Goal: Information Seeking & Learning: Check status

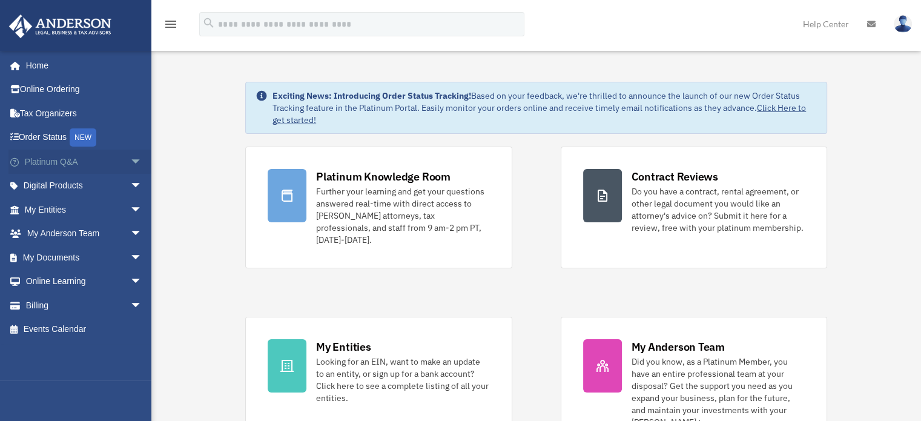
click at [130, 157] on span "arrow_drop_down" at bounding box center [142, 162] width 24 height 25
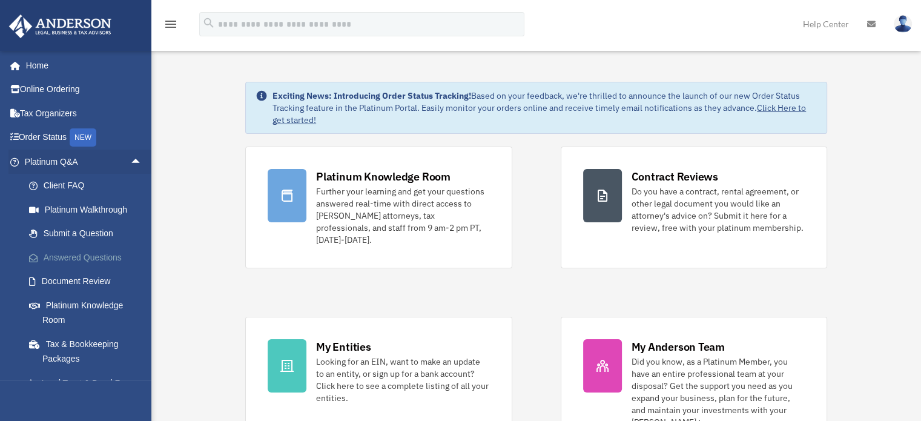
click at [99, 251] on link "Answered Questions" at bounding box center [89, 257] width 144 height 24
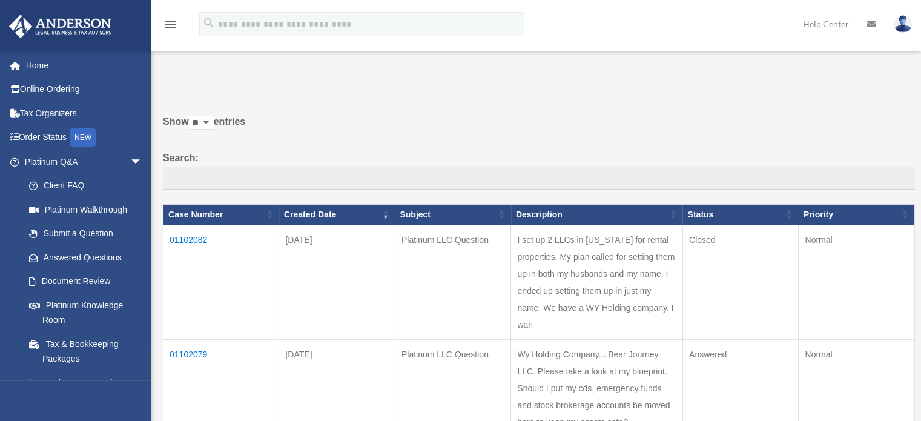
click at [199, 237] on td "01102082" at bounding box center [221, 282] width 116 height 114
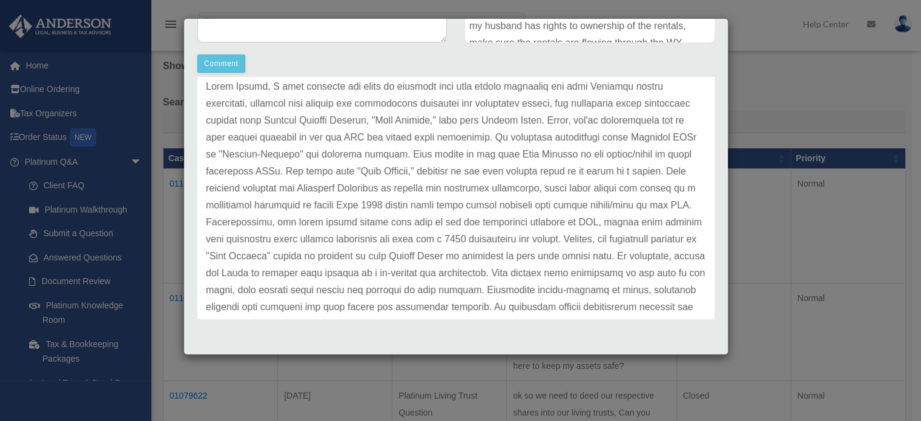
scroll to position [62, 0]
click at [744, 139] on div "Case Detail × Platinum LLC Question Case Number 01102082 Created Date [DATE] St…" at bounding box center [460, 210] width 921 height 421
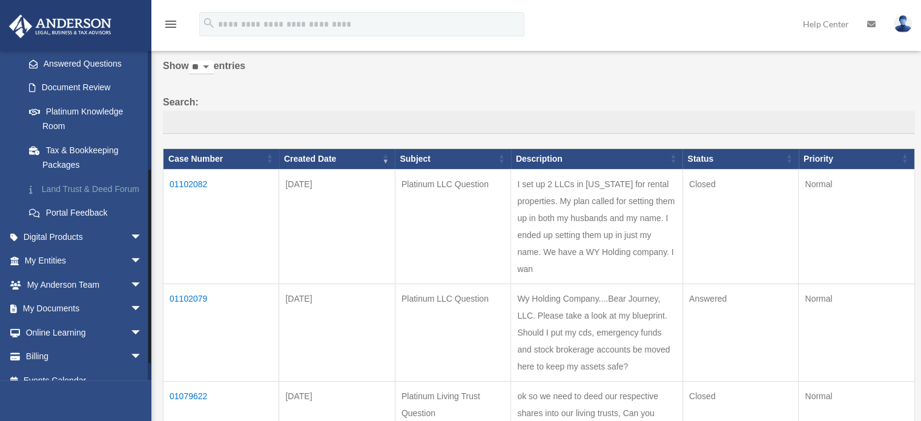
scroll to position [196, 0]
click at [130, 270] on span "arrow_drop_down" at bounding box center [142, 259] width 24 height 25
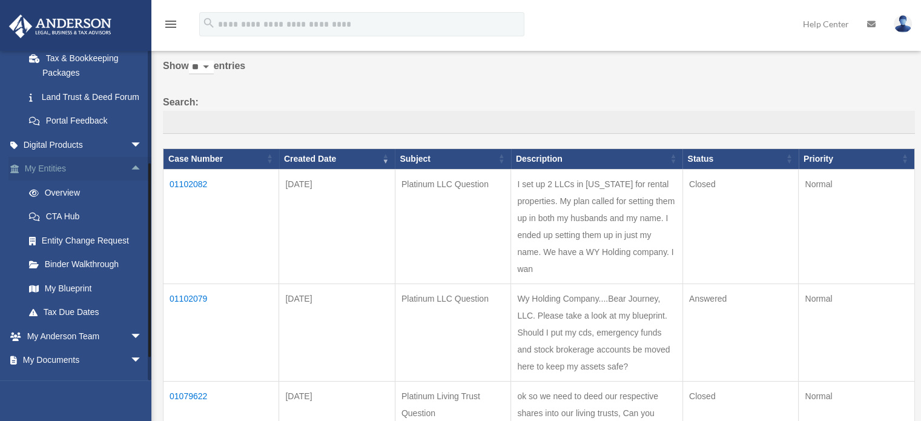
scroll to position [315, 0]
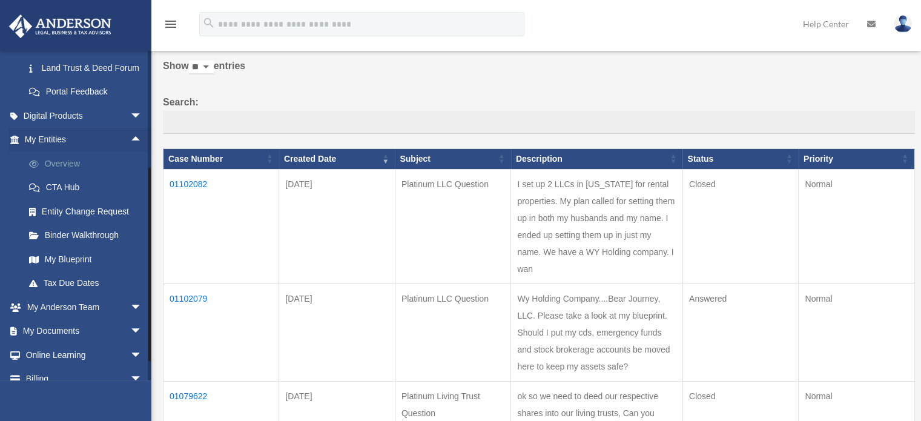
click at [71, 176] on link "Overview" at bounding box center [89, 163] width 144 height 24
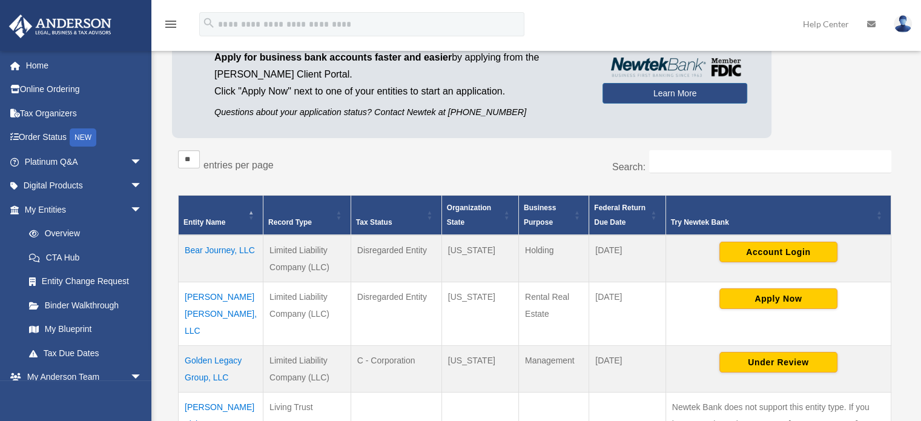
scroll to position [110, 0]
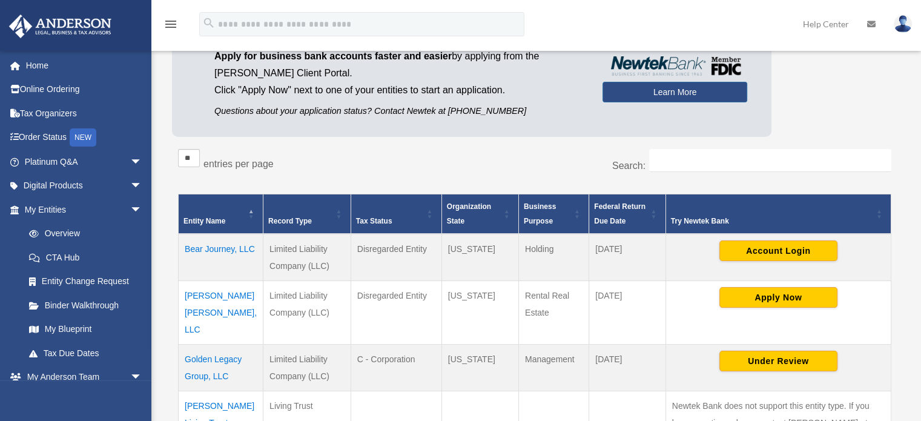
click at [201, 288] on td "Birdsong Hill, LLC" at bounding box center [221, 312] width 85 height 64
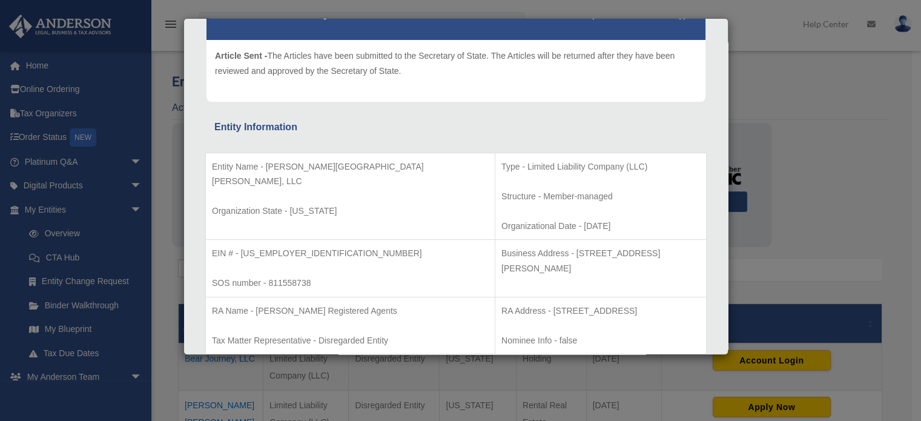
scroll to position [0, 0]
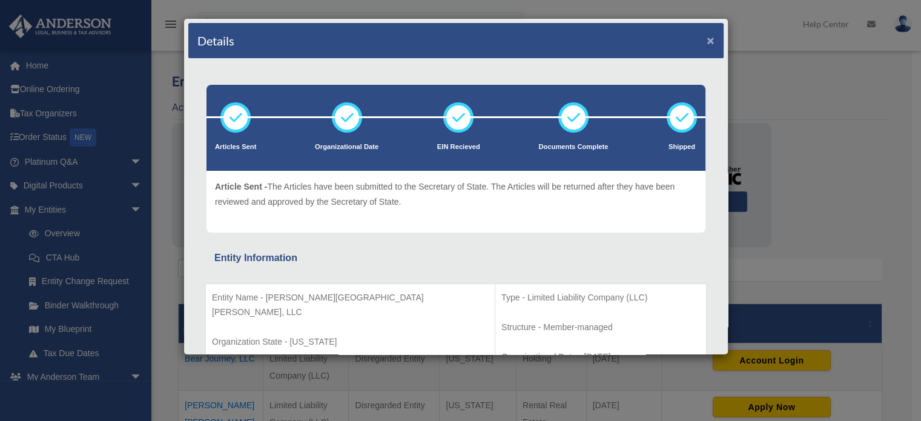
click at [707, 40] on button "×" at bounding box center [711, 40] width 8 height 13
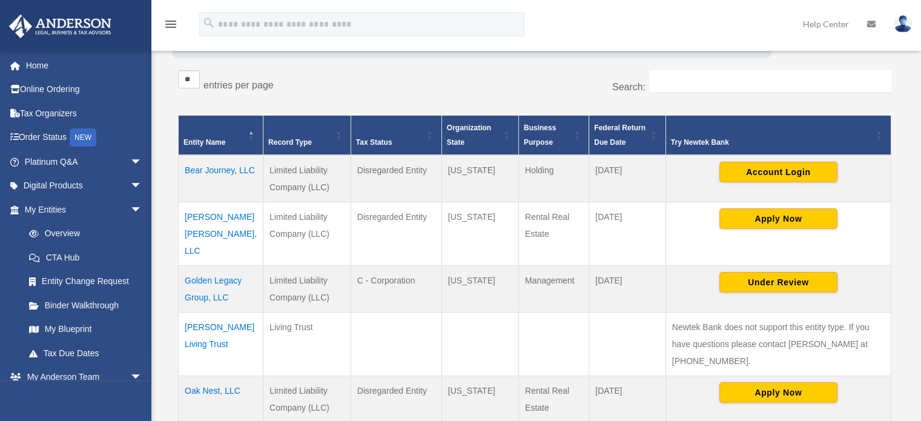
scroll to position [195, 0]
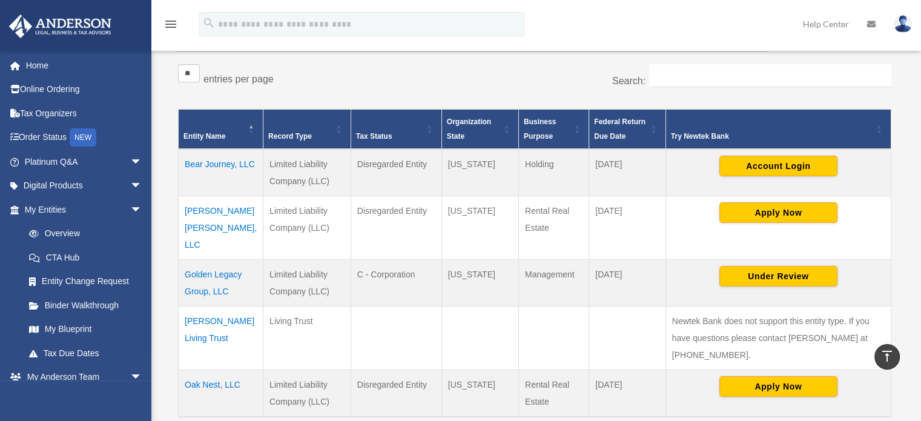
click at [191, 210] on td "Birdsong Hill, LLC" at bounding box center [221, 228] width 85 height 64
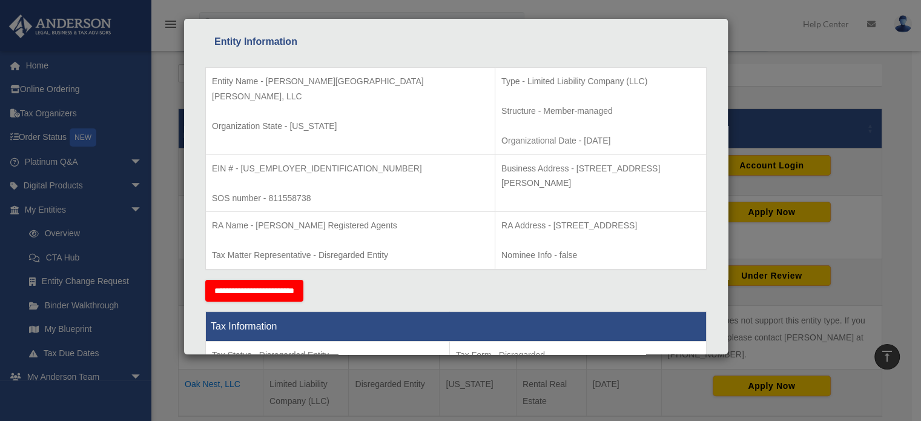
scroll to position [0, 0]
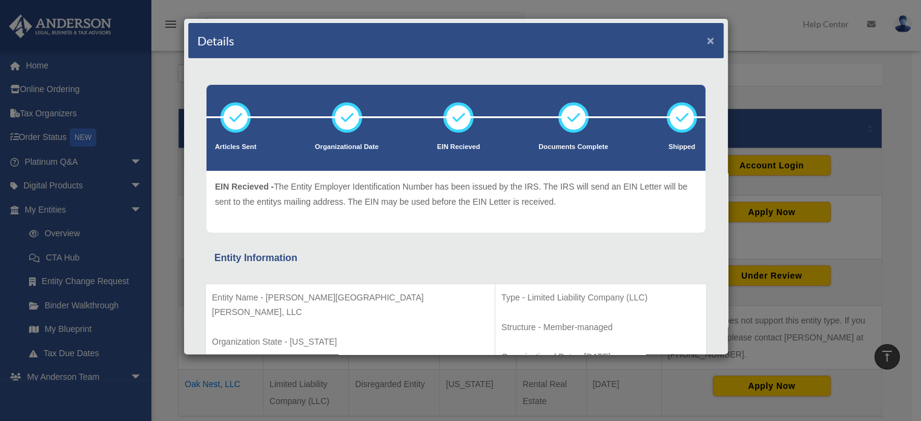
click at [707, 38] on button "×" at bounding box center [711, 40] width 8 height 13
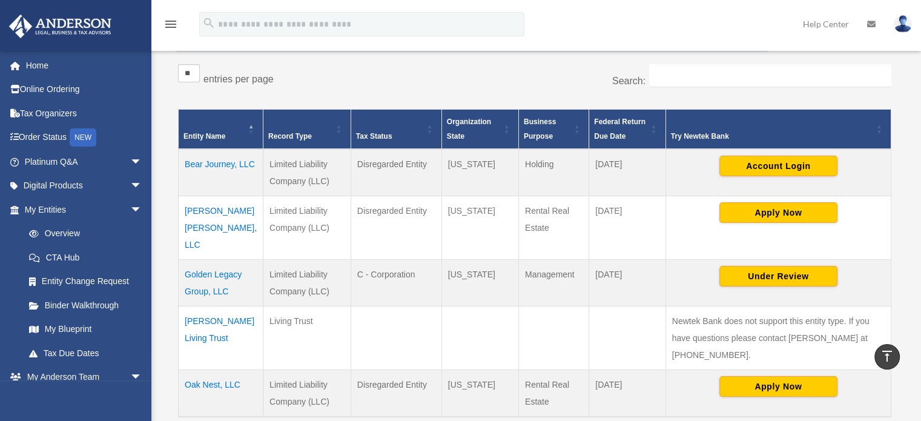
click at [213, 369] on td "Oak Nest, LLC" at bounding box center [221, 392] width 85 height 47
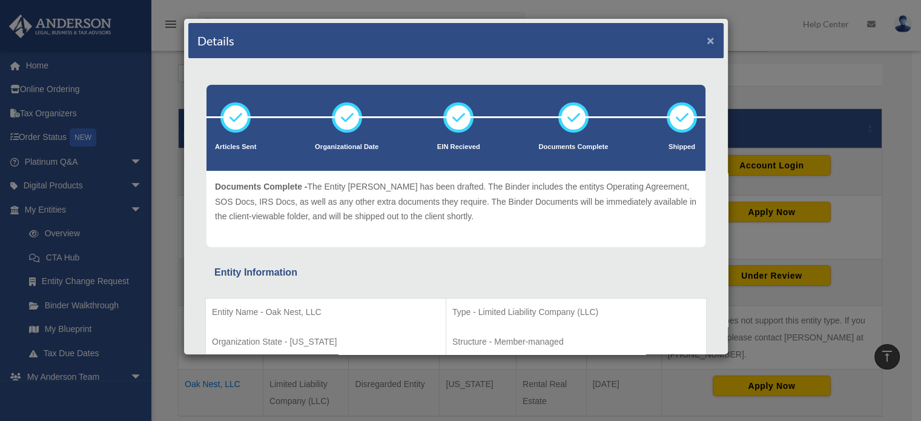
click at [707, 35] on button "×" at bounding box center [711, 40] width 8 height 13
